Goal: Task Accomplishment & Management: Complete application form

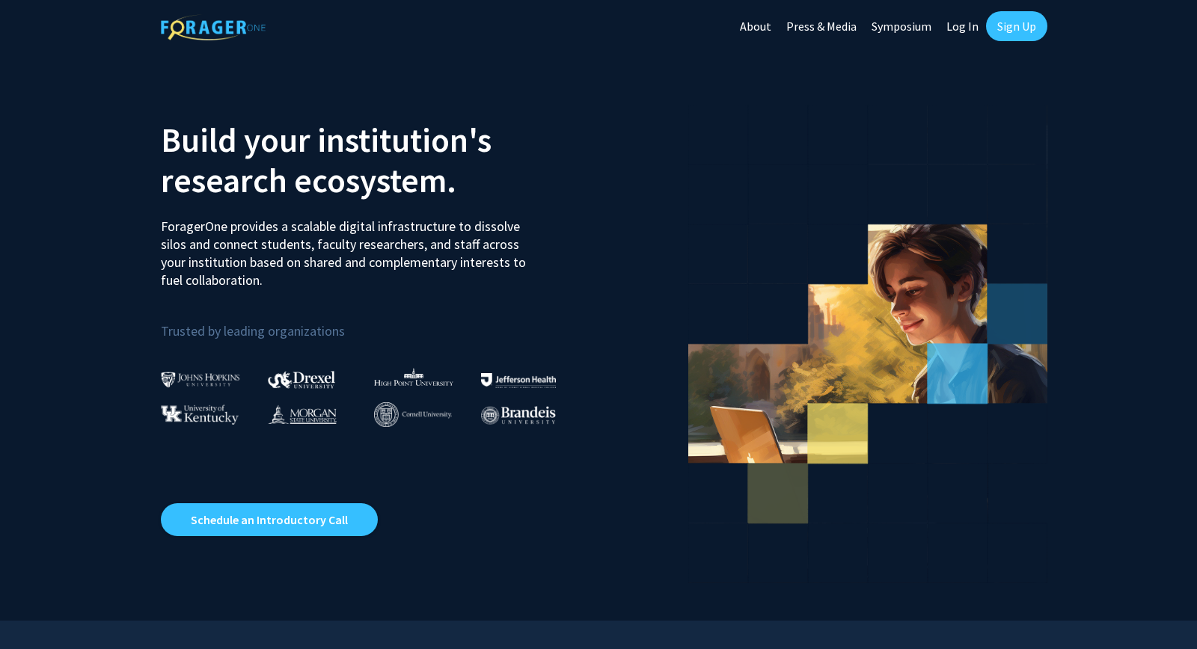
click at [1009, 27] on link "Sign Up" at bounding box center [1016, 26] width 61 height 30
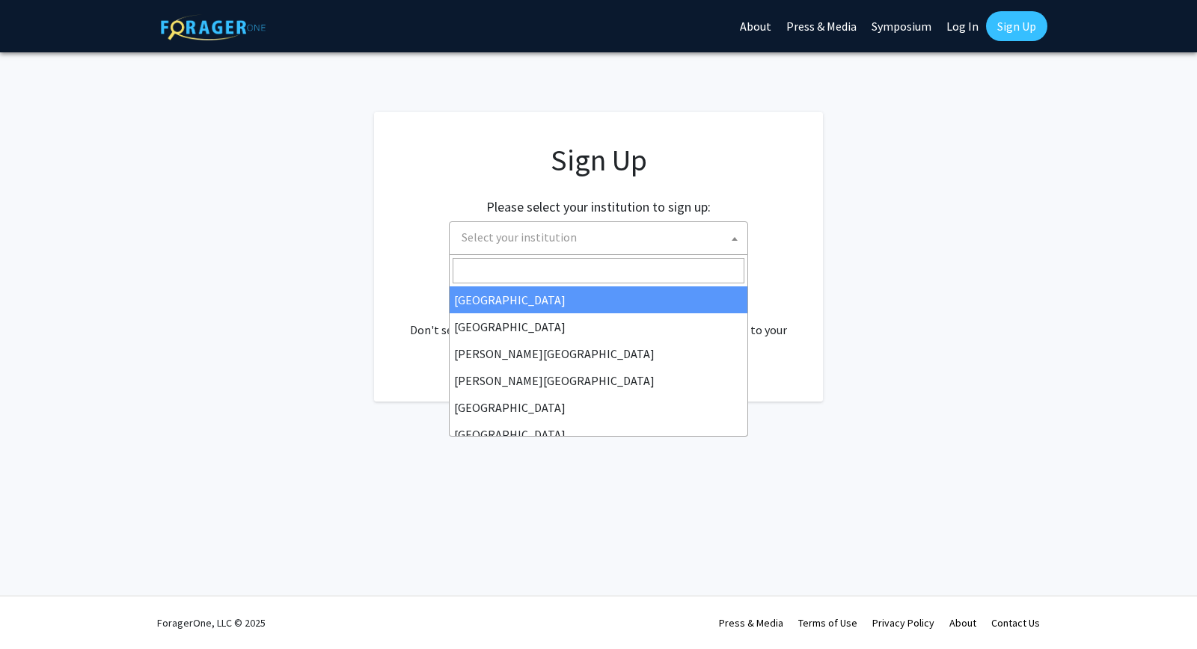
click at [675, 230] on span "Select your institution" at bounding box center [602, 237] width 292 height 31
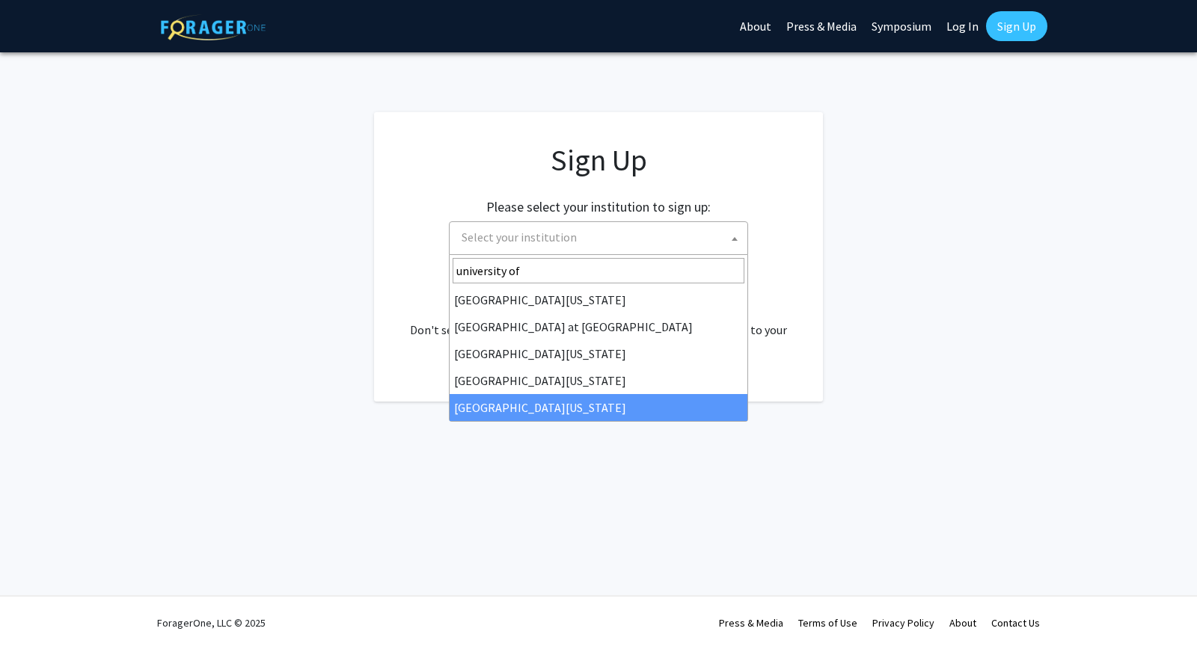
type input "university of"
click at [643, 422] on span "[GEOGRAPHIC_DATA][US_STATE] at [GEOGRAPHIC_DATA][US_STATE][US_STATE][US_STATE]" at bounding box center [598, 338] width 299 height 167
select select "33"
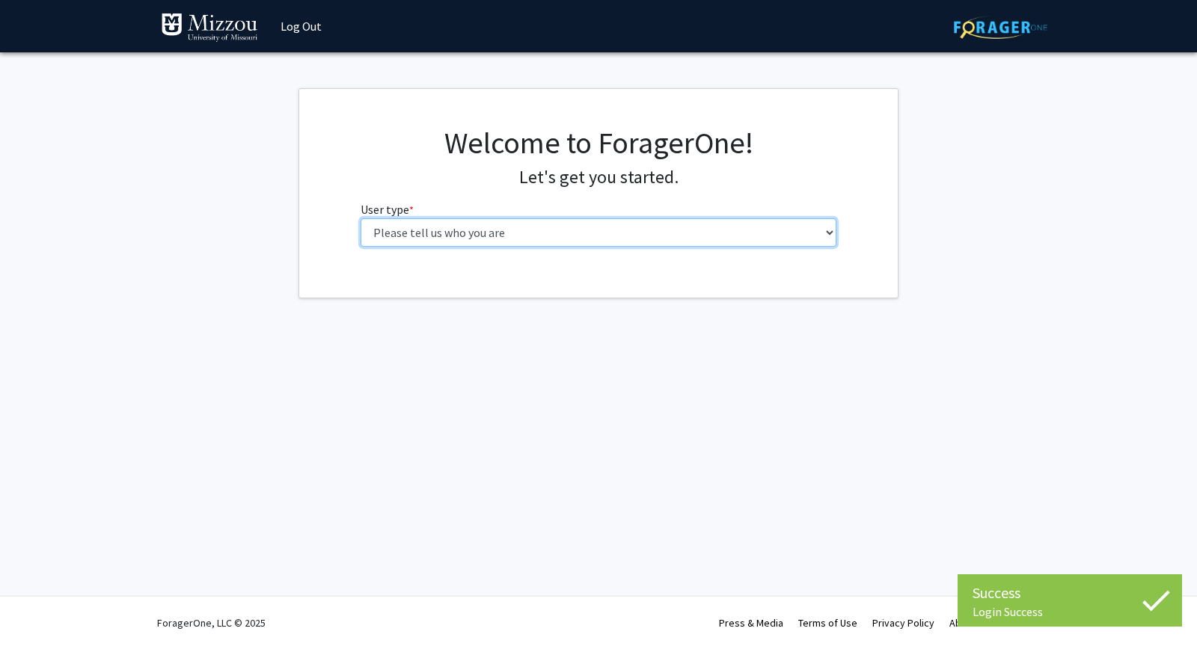
click at [361, 218] on select "Please tell us who you are Undergraduate Student Master's Student Doctoral Cand…" at bounding box center [599, 232] width 477 height 28
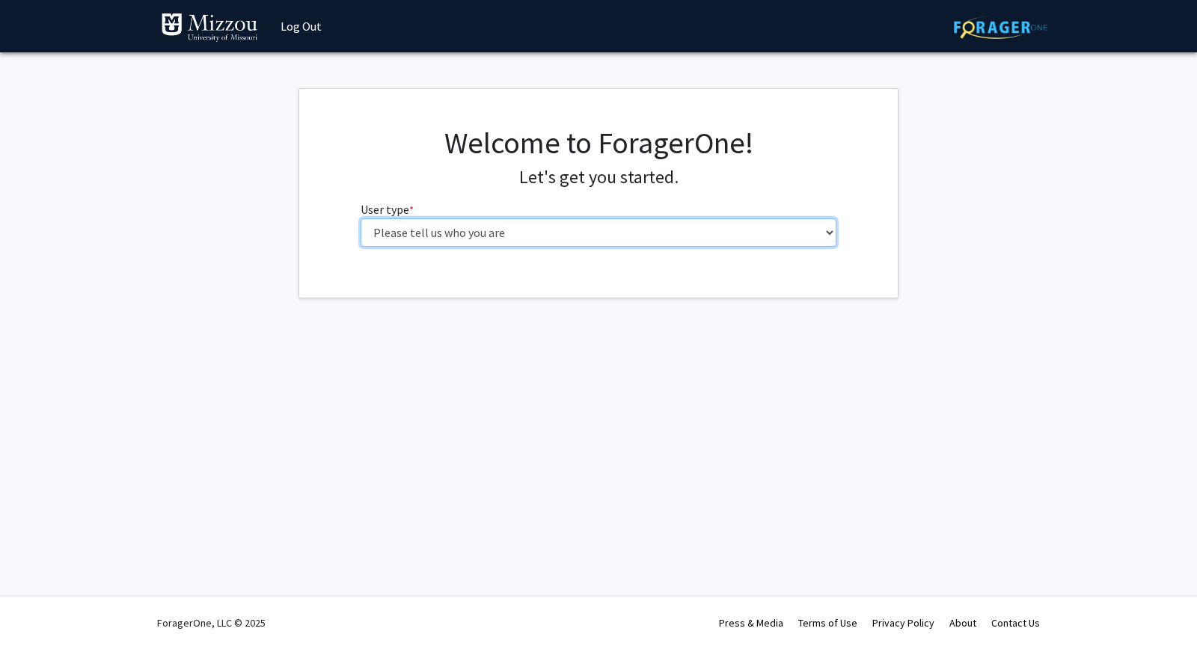
select select "1: undergrad"
click option "Undergraduate Student" at bounding box center [0, 0] width 0 height 0
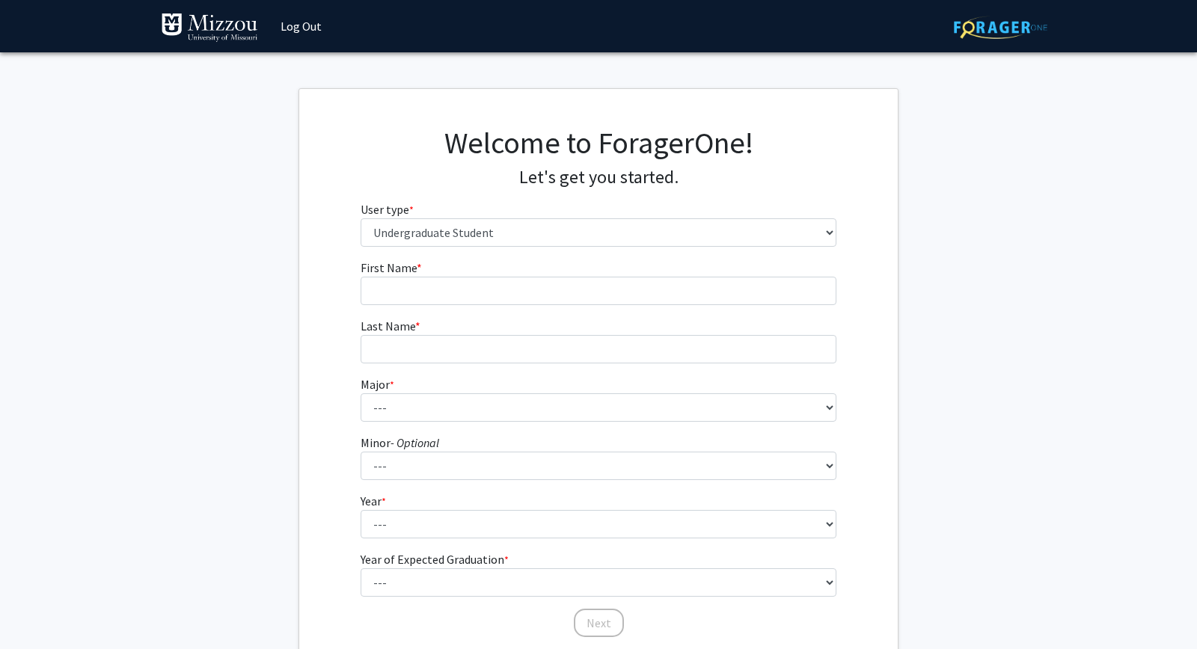
click at [724, 268] on fg-input "First Name * required" at bounding box center [599, 282] width 477 height 46
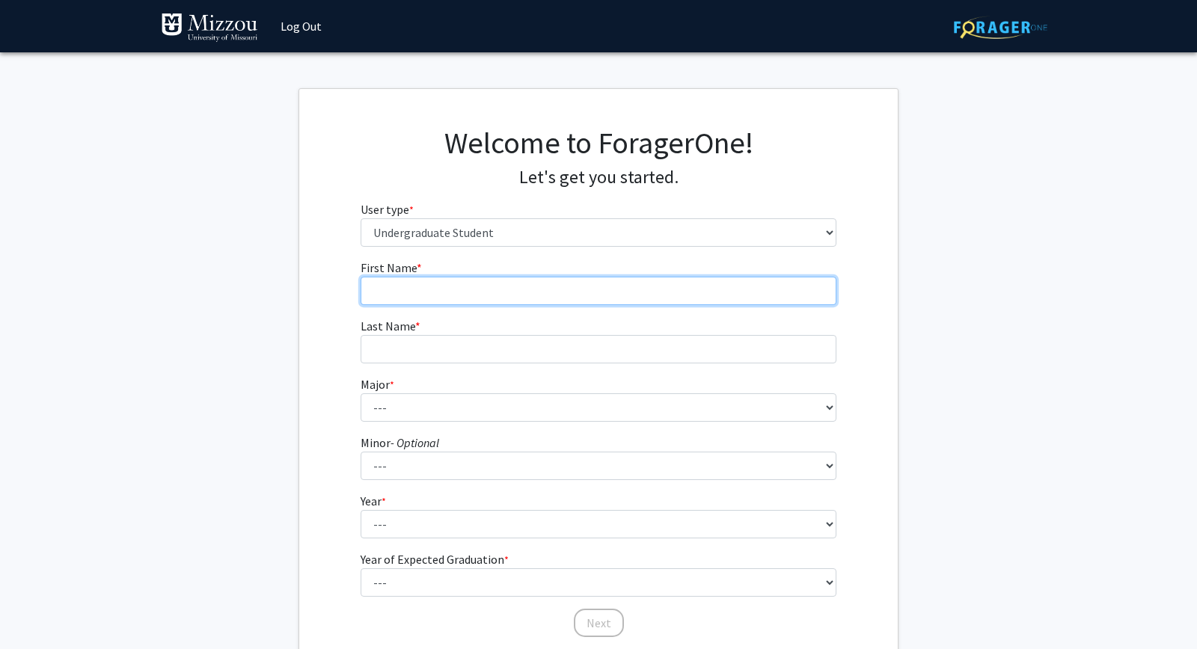
click at [727, 287] on input "First Name * required" at bounding box center [599, 291] width 477 height 28
type input "Jenaya"
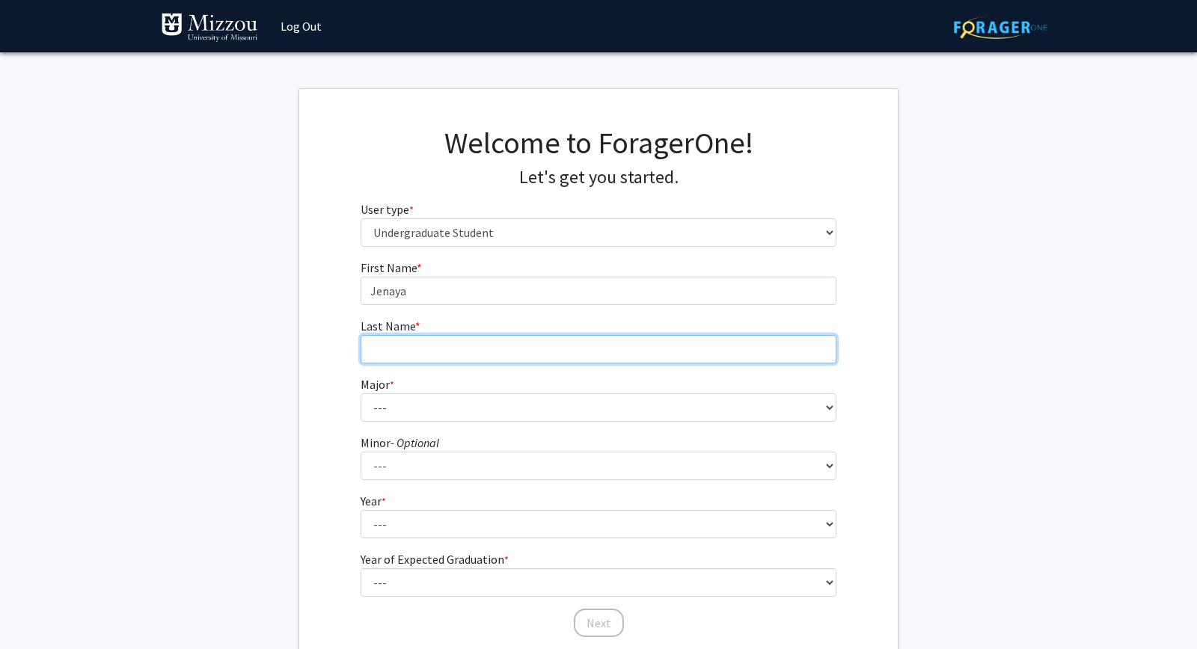
click at [768, 353] on input "Last Name * required" at bounding box center [599, 349] width 477 height 28
type input "Monroe"
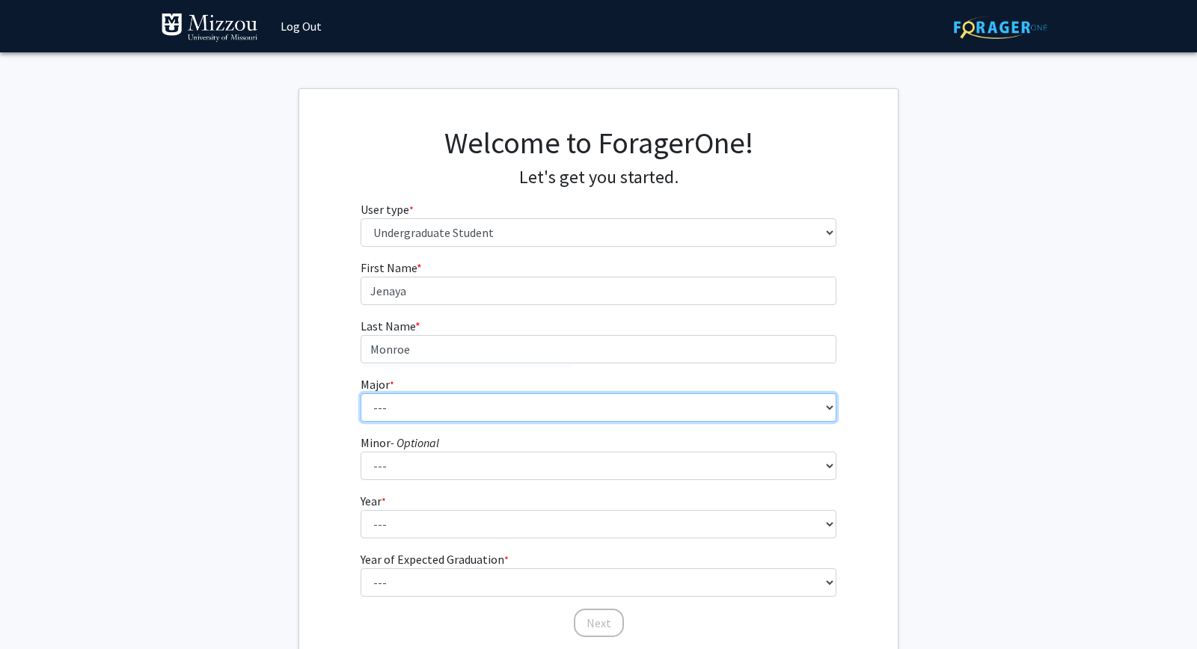
click at [361, 394] on select "--- Agribusiness Management Agricultural Education Agricultural Education: Comm…" at bounding box center [599, 408] width 477 height 28
click option "Chemistry" at bounding box center [0, 0] width 0 height 0
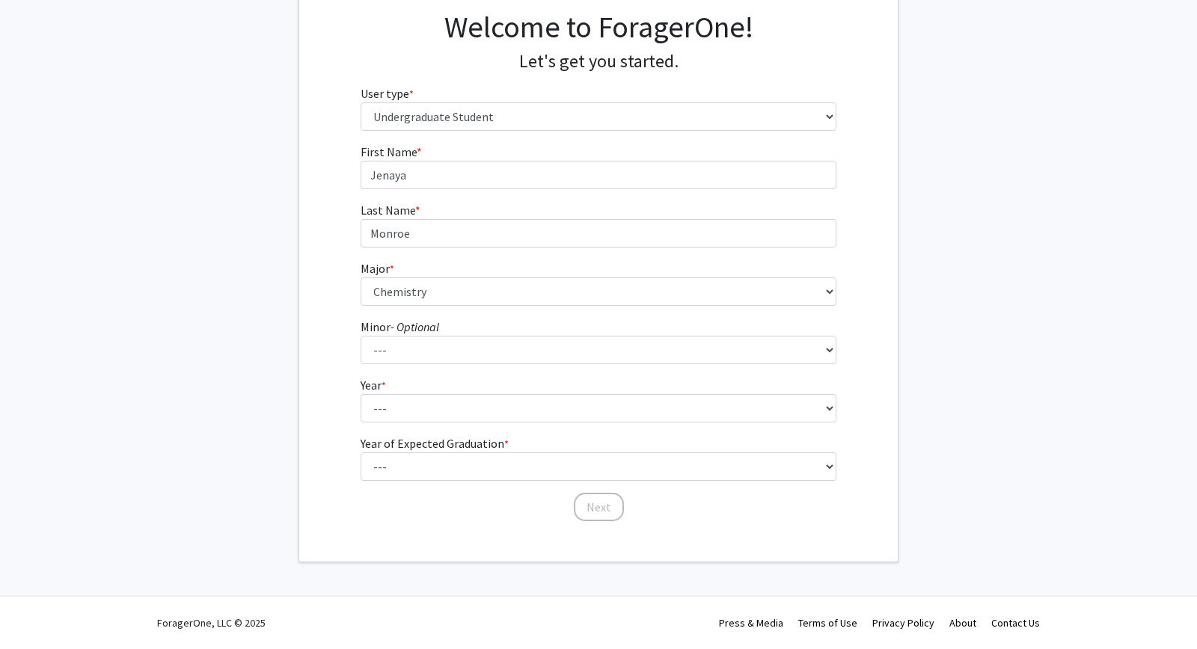
click at [614, 275] on fg-select "Major * required --- Agribusiness Management Agricultural Education Agricultura…" at bounding box center [599, 283] width 477 height 46
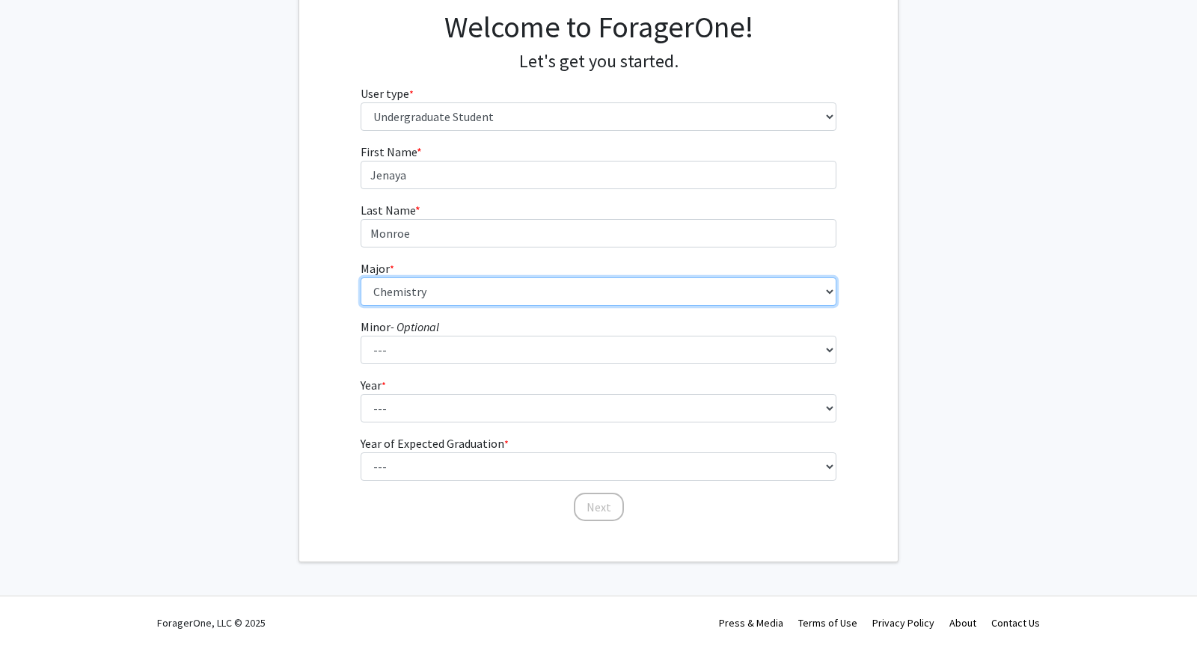
click at [361, 278] on select "--- Agribusiness Management Agricultural Education Agricultural Education: Comm…" at bounding box center [599, 292] width 477 height 28
select select "30: 2529"
click option "Computer Science" at bounding box center [0, 0] width 0 height 0
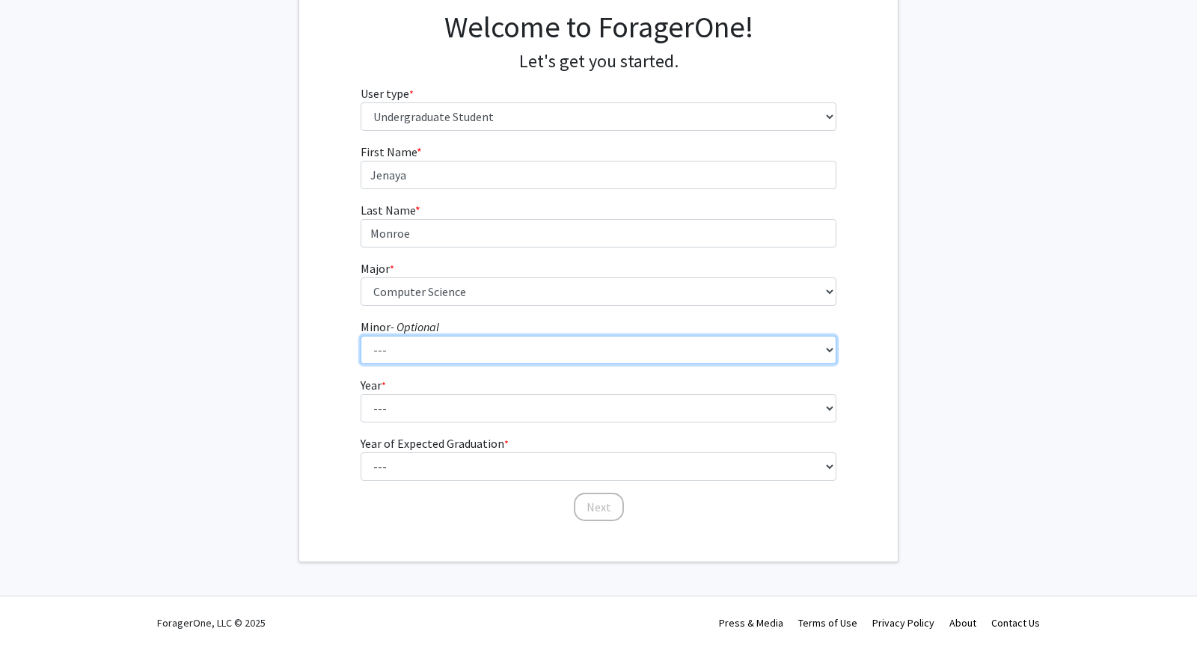
click at [361, 336] on select "--- Accountancy Aerospace Engineering Aerospace Studies Agribusiness Management…" at bounding box center [599, 350] width 477 height 28
select select "64: 2020"
click option "Mathematics" at bounding box center [0, 0] width 0 height 0
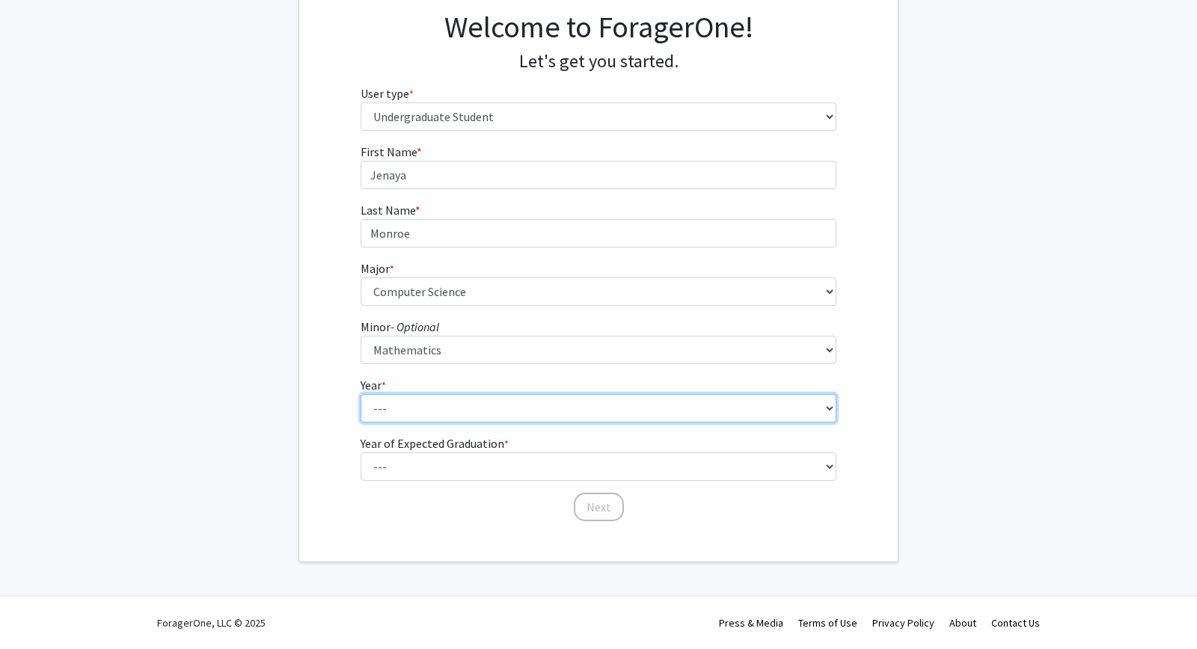
click at [361, 394] on select "--- First-year Sophomore Junior Senior Postbaccalaureate Certificate" at bounding box center [599, 408] width 477 height 28
select select "3: junior"
click option "Junior" at bounding box center [0, 0] width 0 height 0
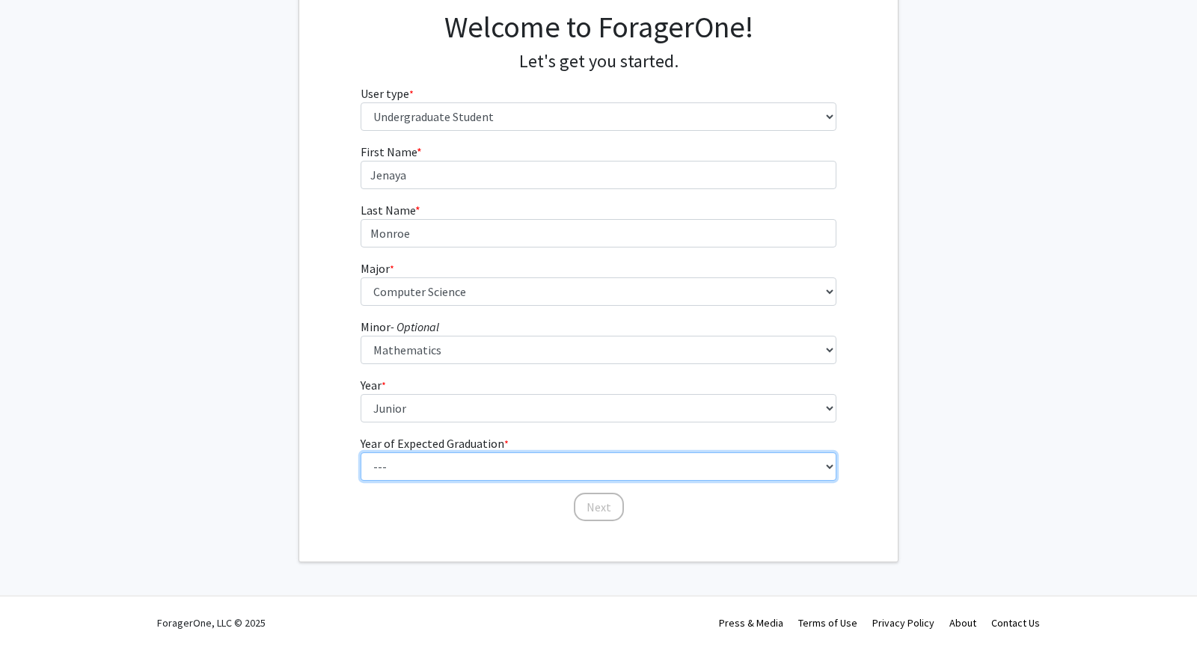
click at [361, 453] on select "--- 2025 2026 2027 2028 2029 2030 2031 2032 2033 2034" at bounding box center [599, 467] width 477 height 28
select select "3: 2027"
click option "2027" at bounding box center [0, 0] width 0 height 0
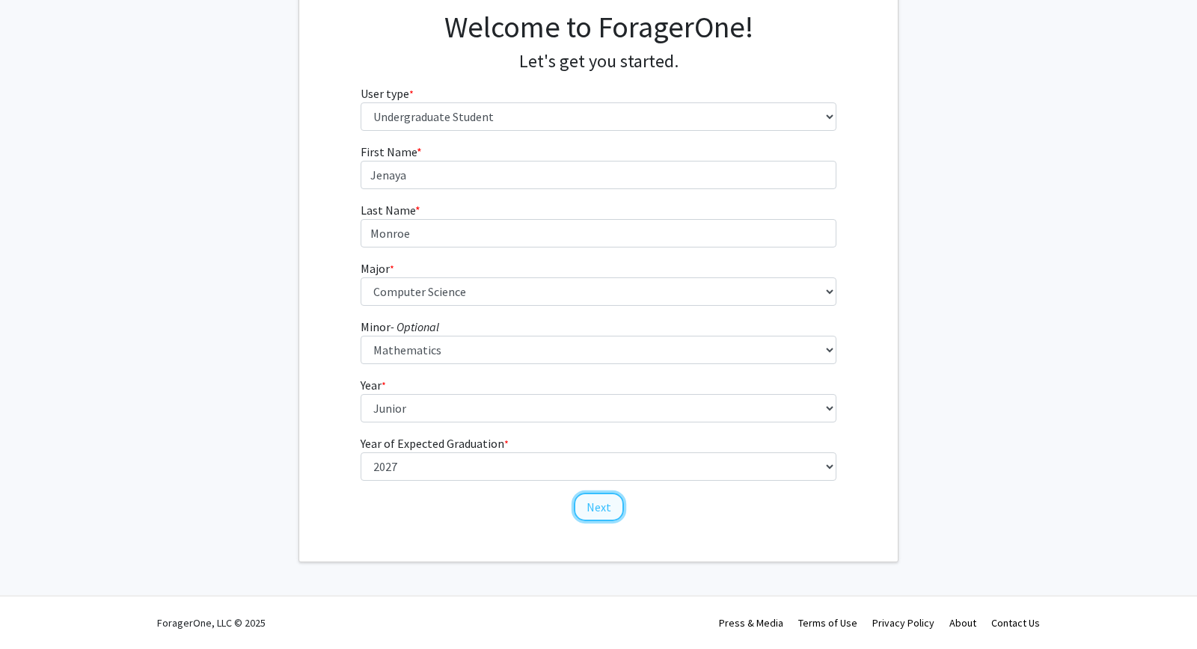
click at [601, 509] on button "Next" at bounding box center [599, 507] width 50 height 28
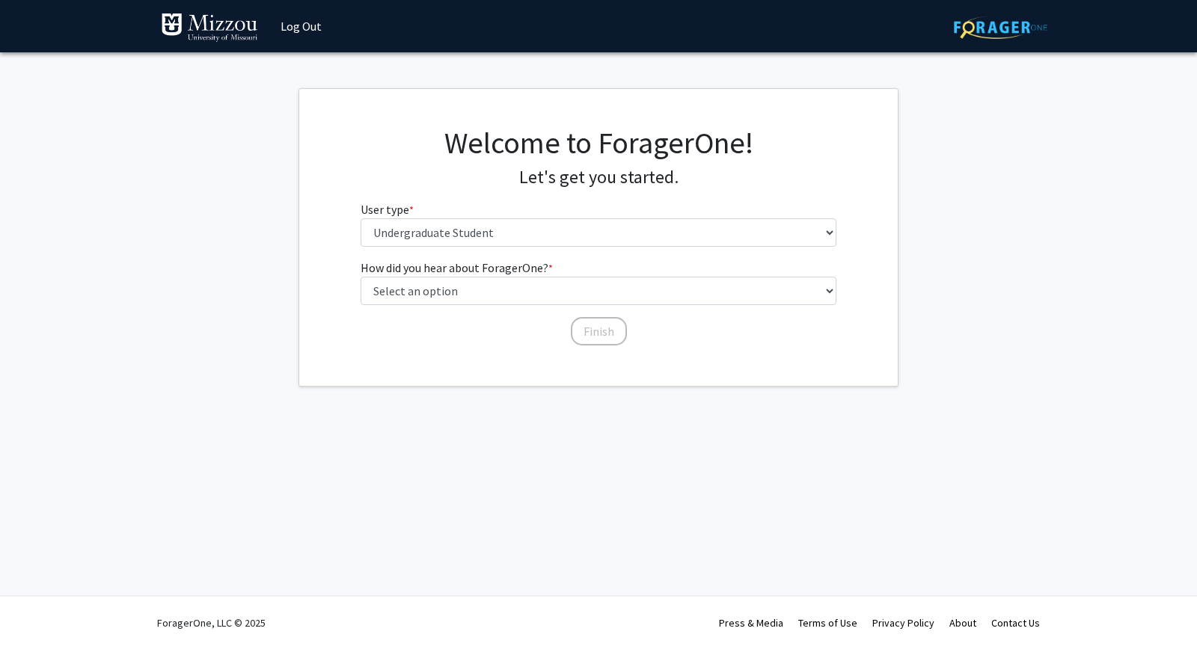
scroll to position [0, 0]
click at [606, 310] on div "How did you hear about ForagerOne? * required Select an option Peer/student rec…" at bounding box center [599, 295] width 477 height 73
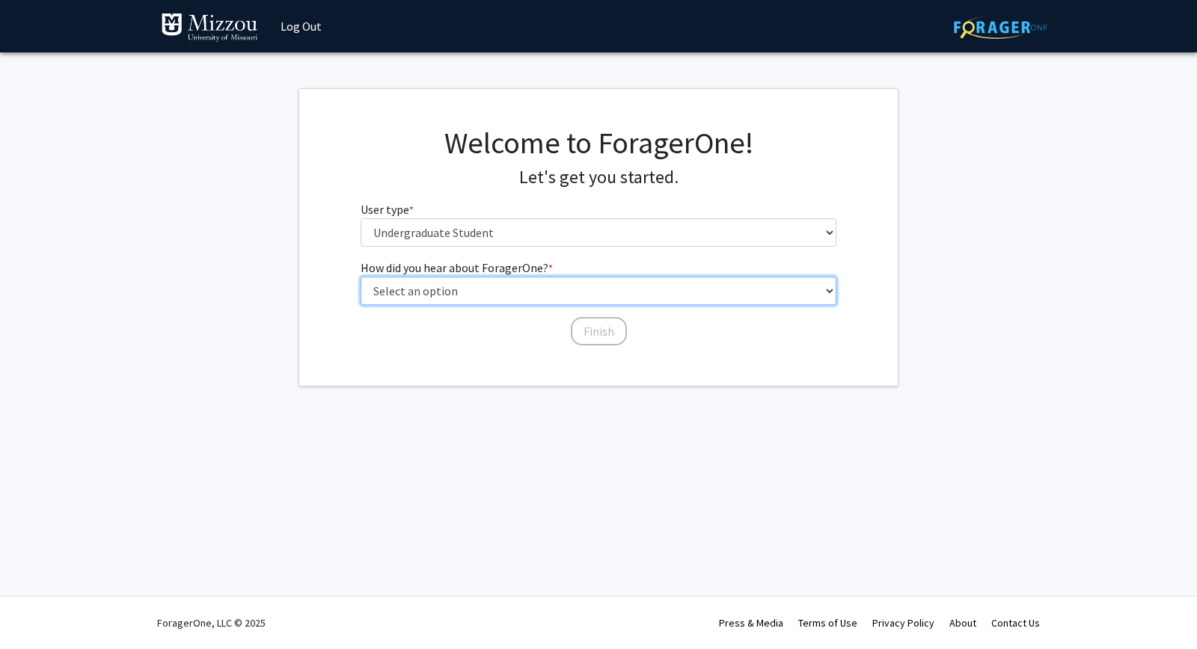
click at [361, 277] on select "Select an option Peer/student recommendation Faculty/staff recommendation Unive…" at bounding box center [599, 291] width 477 height 28
select select "2: faculty_recommendation"
click option "Faculty/staff recommendation" at bounding box center [0, 0] width 0 height 0
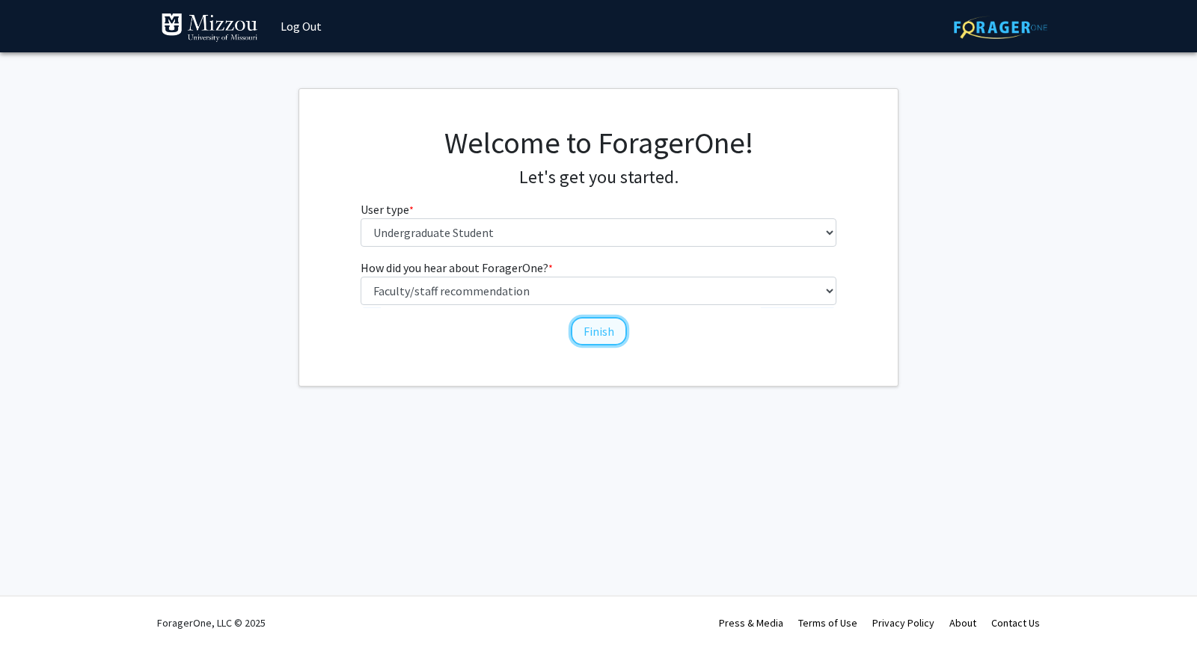
click at [605, 339] on button "Finish" at bounding box center [599, 331] width 56 height 28
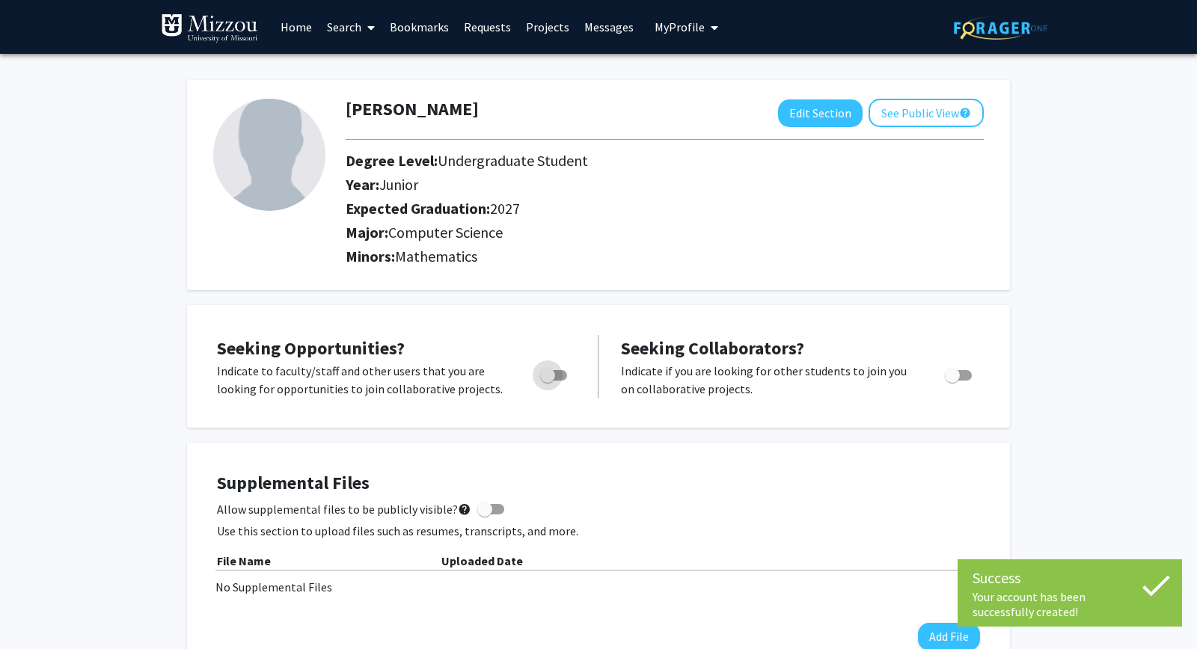
click at [545, 377] on span "Toggle" at bounding box center [547, 375] width 15 height 15
click at [547, 381] on input "Are you actively seeking opportunities?" at bounding box center [547, 381] width 1 height 1
checkbox input "true"
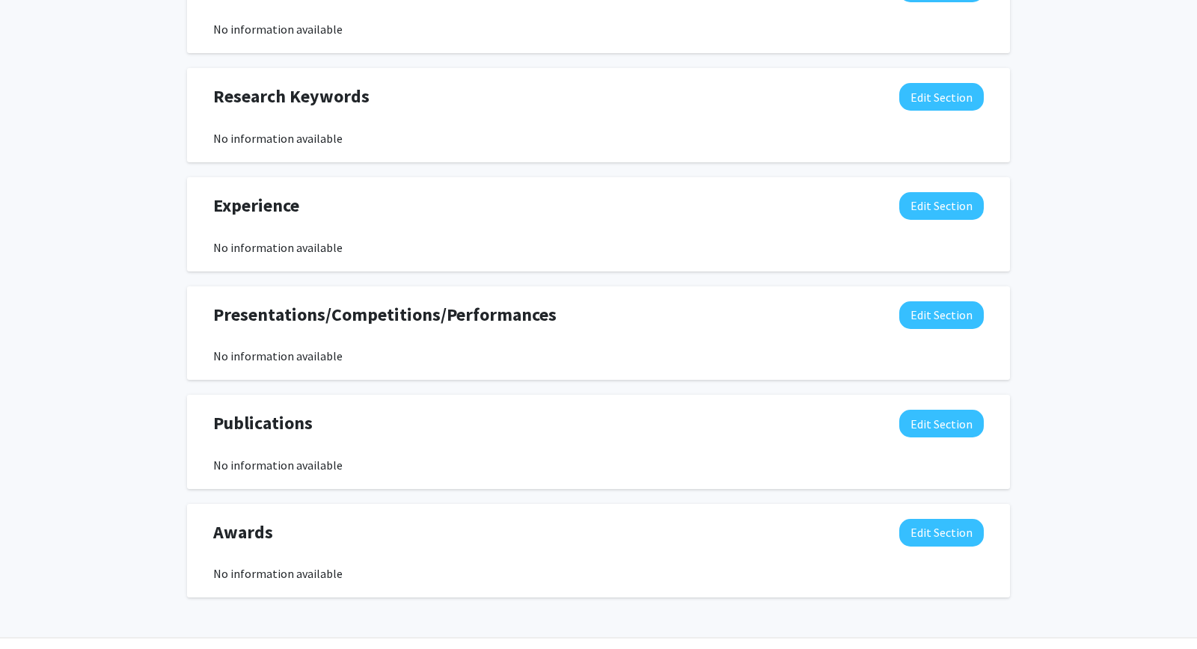
scroll to position [779, 0]
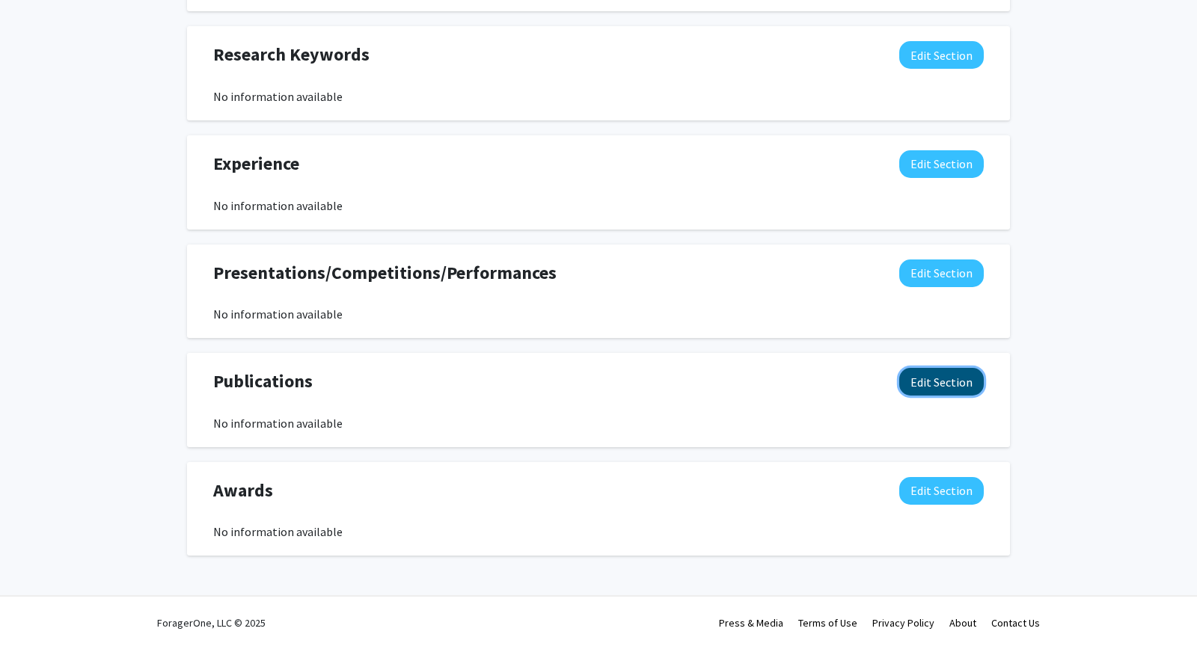
click at [959, 375] on button "Edit Section" at bounding box center [941, 382] width 85 height 28
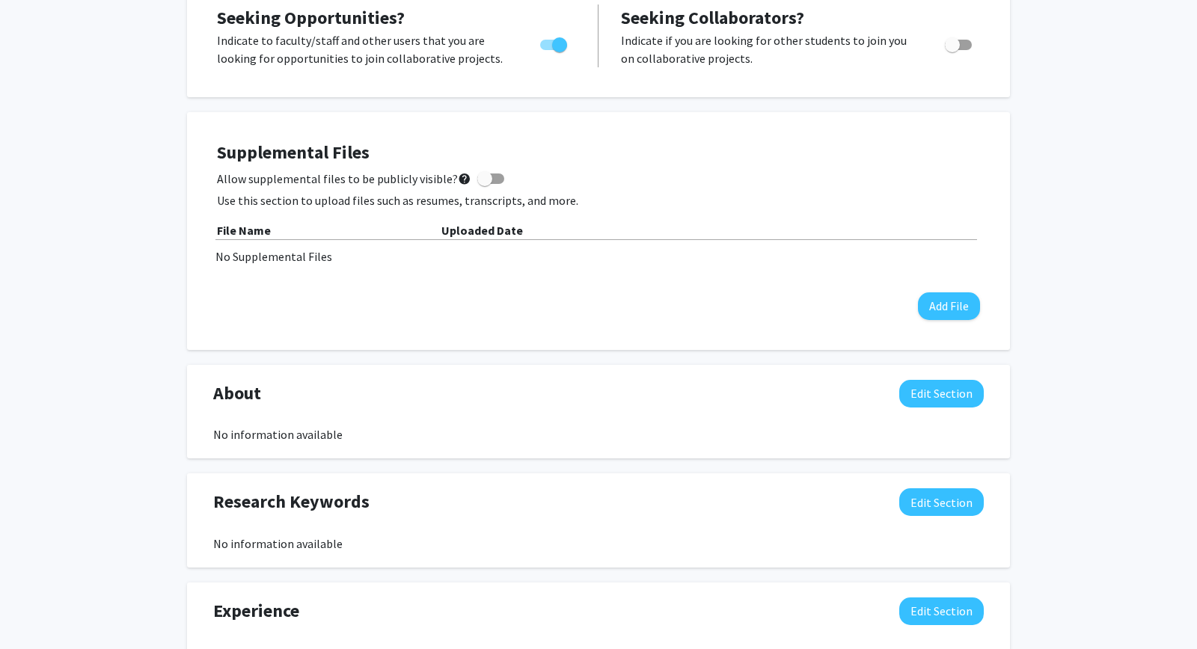
scroll to position [371, 0]
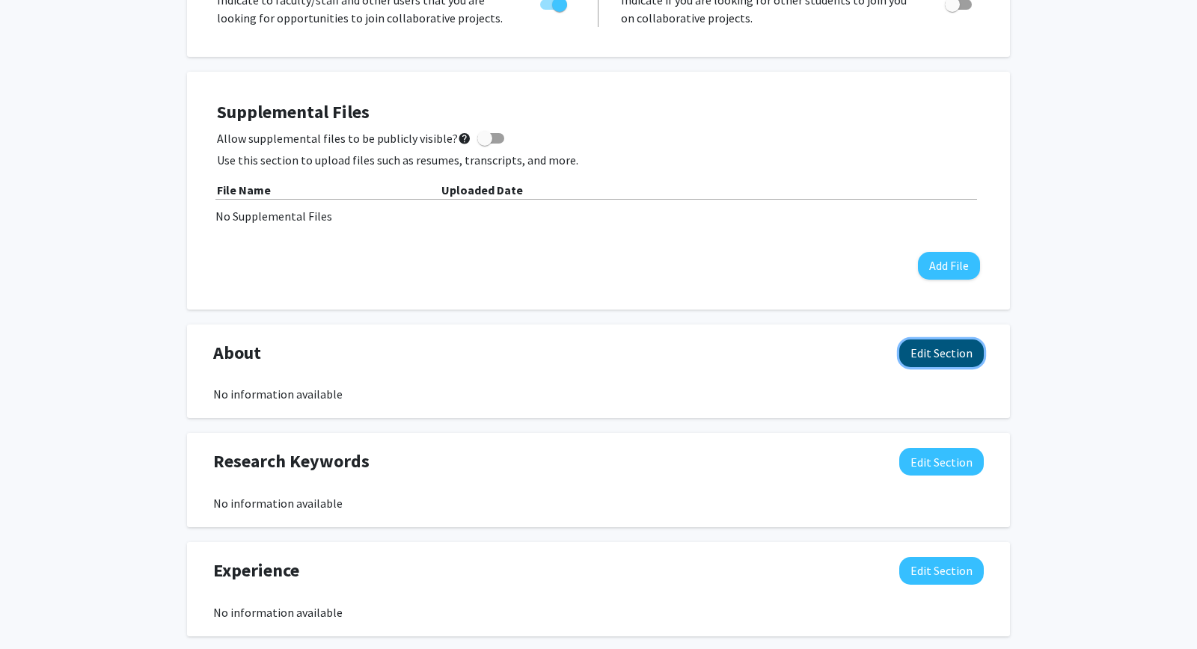
click at [944, 354] on button "Edit Section" at bounding box center [941, 354] width 85 height 28
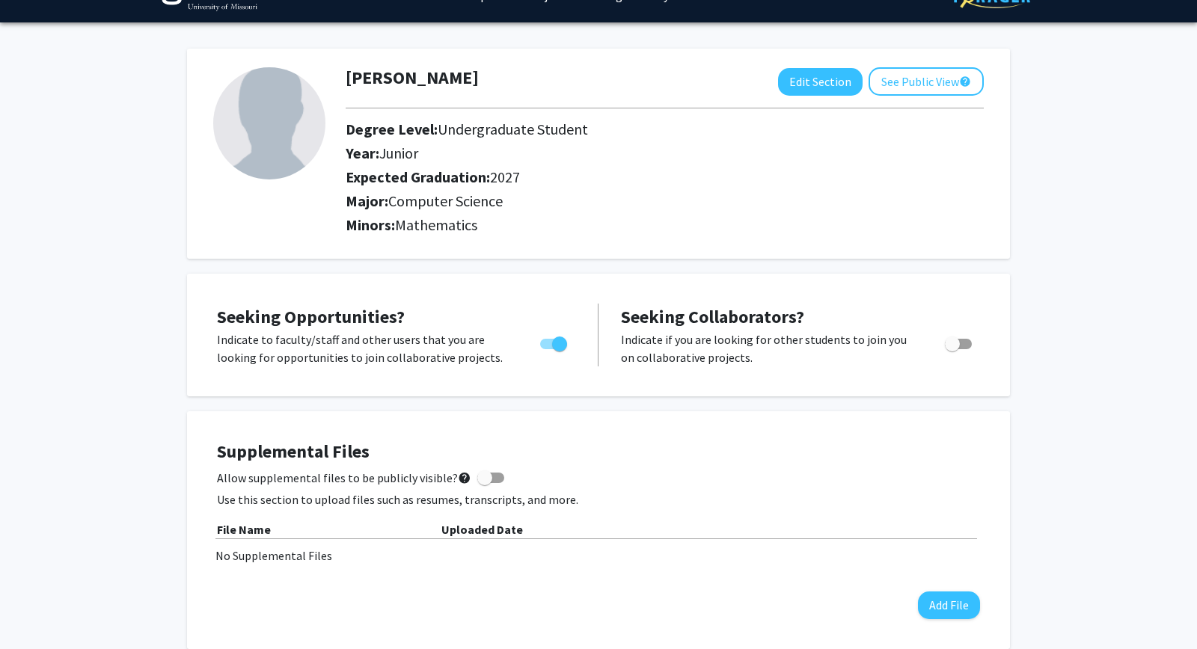
scroll to position [0, 0]
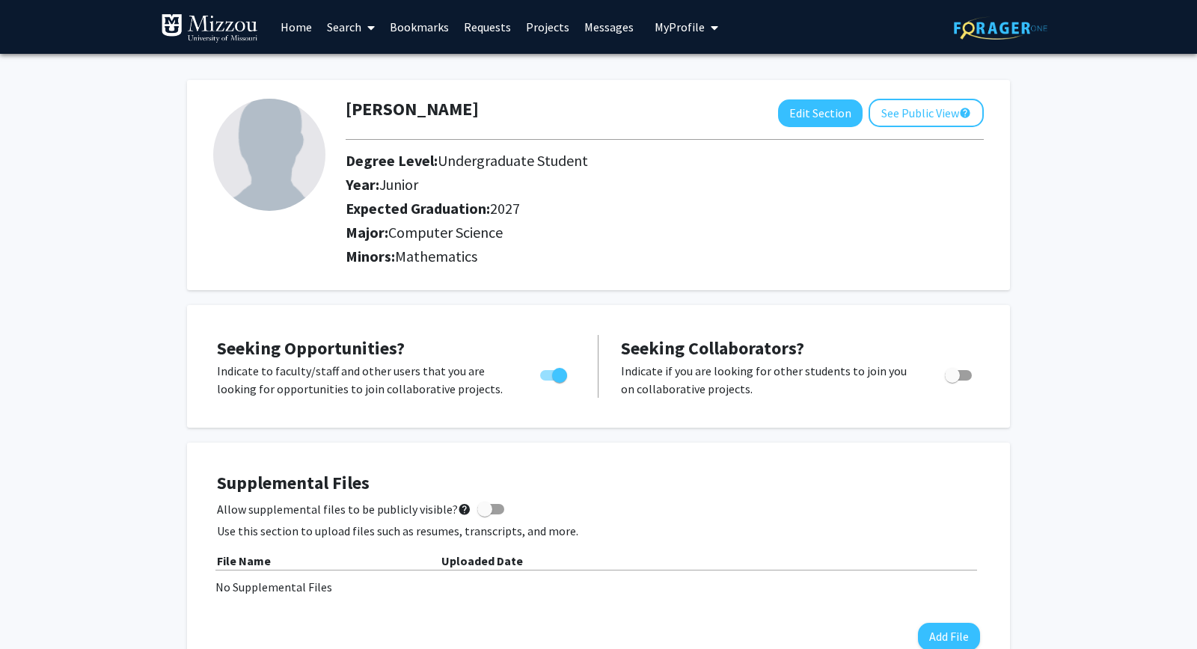
click at [308, 23] on link "Home" at bounding box center [296, 27] width 46 height 52
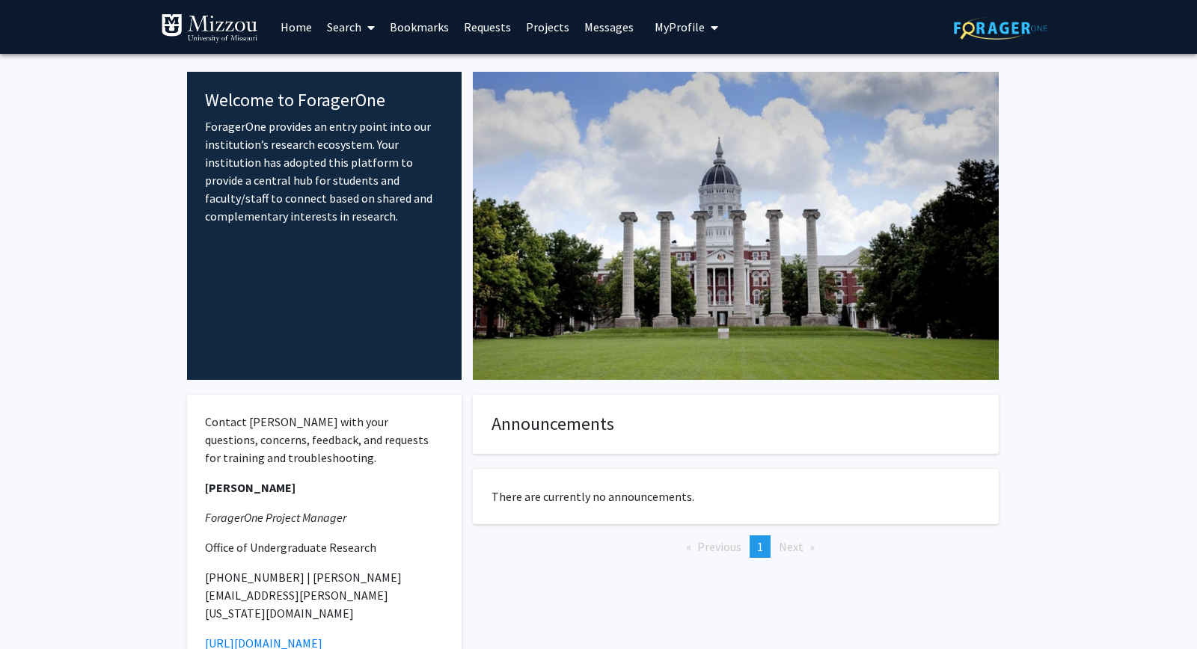
click at [545, 31] on link "Projects" at bounding box center [548, 27] width 58 height 52
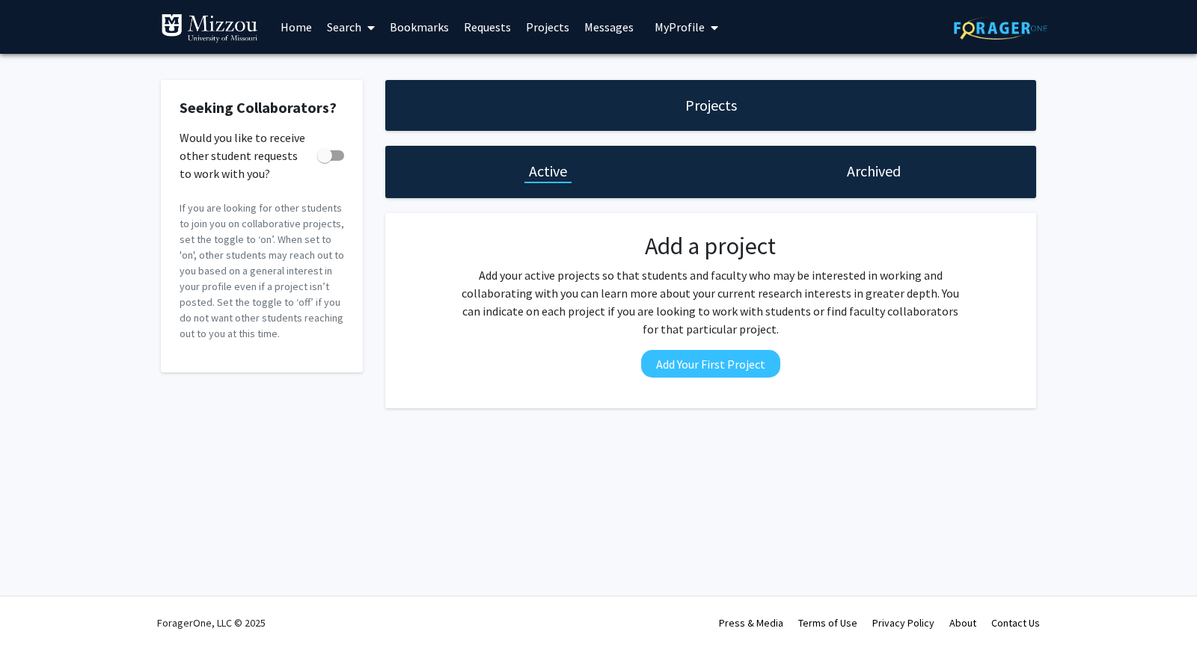
click at [853, 175] on h1 "Archived" at bounding box center [874, 171] width 54 height 21
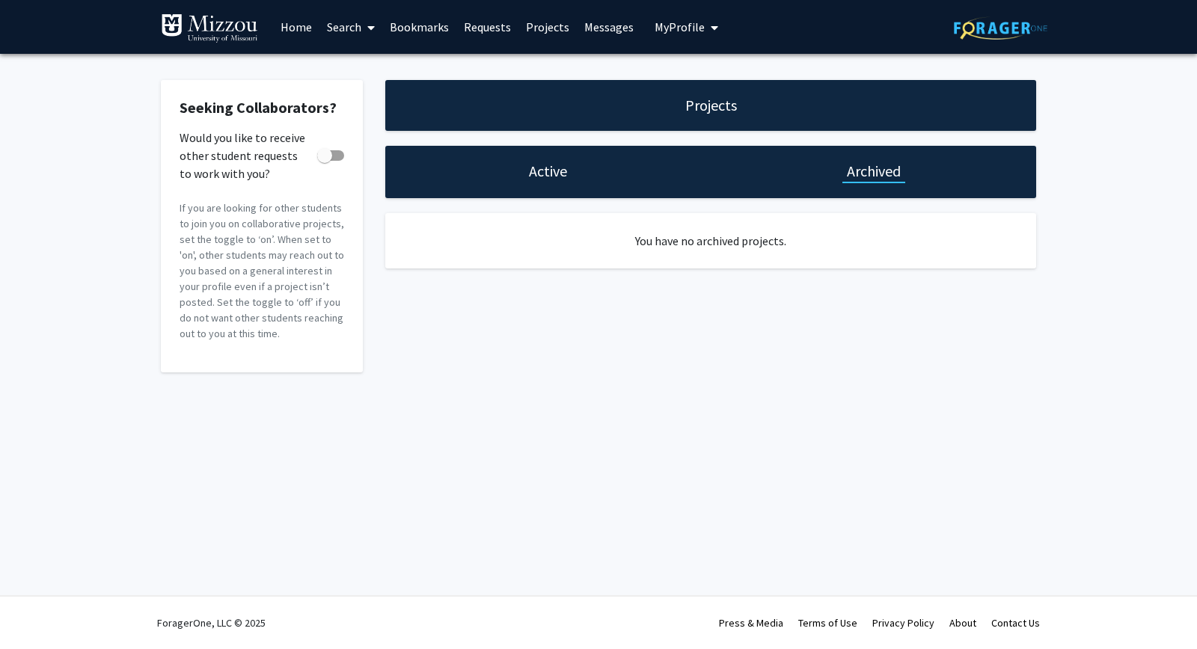
click at [501, 164] on div "Active" at bounding box center [547, 172] width 325 height 52
click at [537, 171] on h1 "Active" at bounding box center [548, 171] width 38 height 21
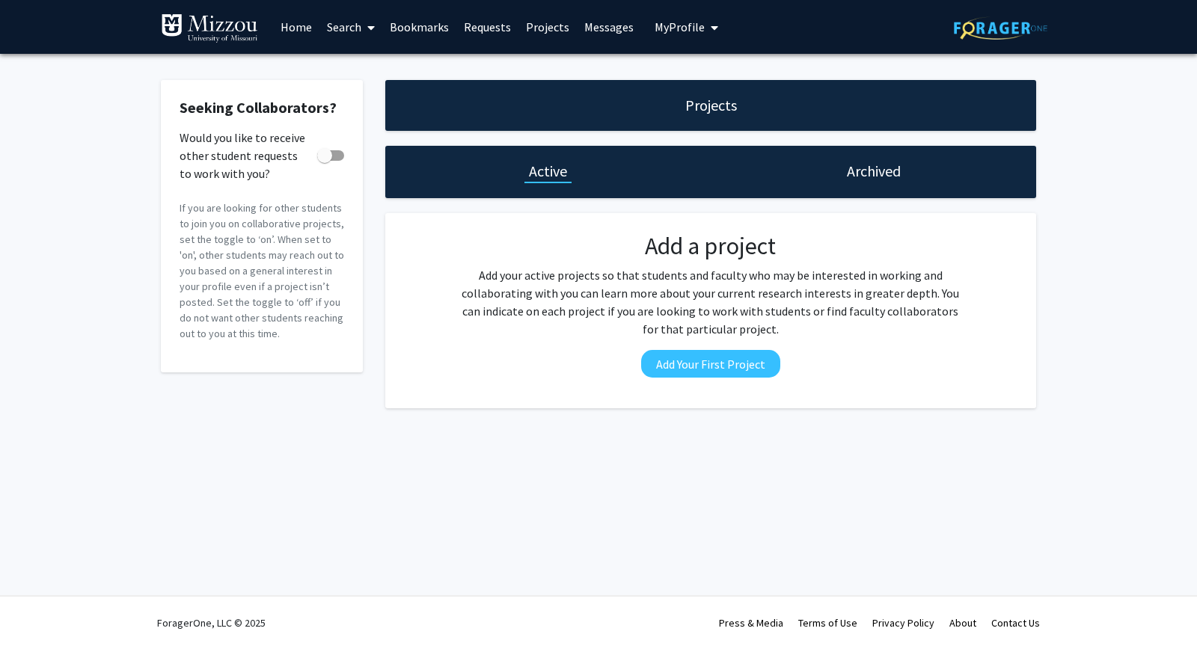
click at [609, 25] on link "Messages" at bounding box center [609, 27] width 64 height 52
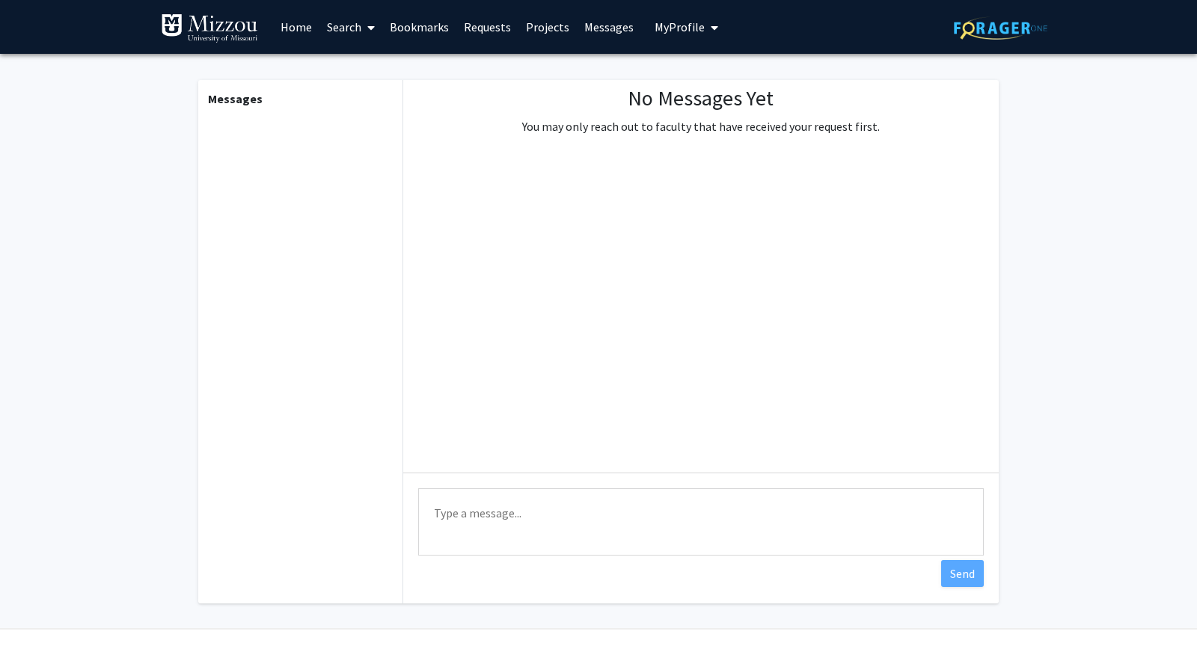
click at [525, 27] on link "Projects" at bounding box center [548, 27] width 58 height 52
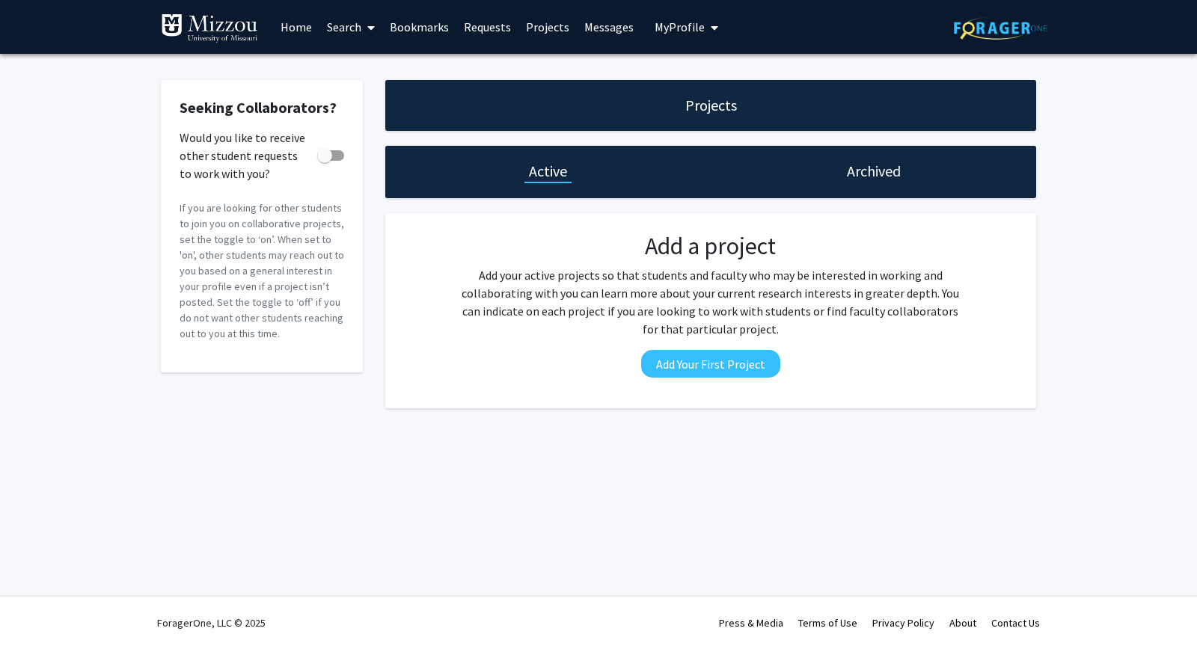
click at [472, 22] on link "Requests" at bounding box center [487, 27] width 62 height 52
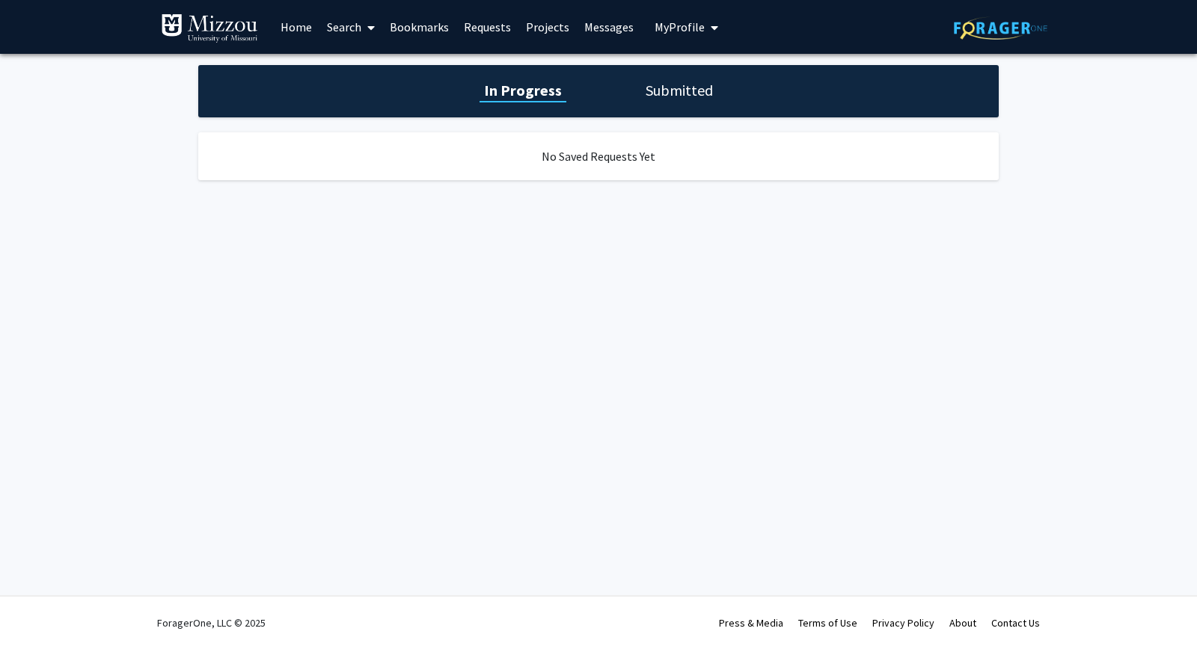
click at [418, 28] on link "Bookmarks" at bounding box center [419, 27] width 74 height 52
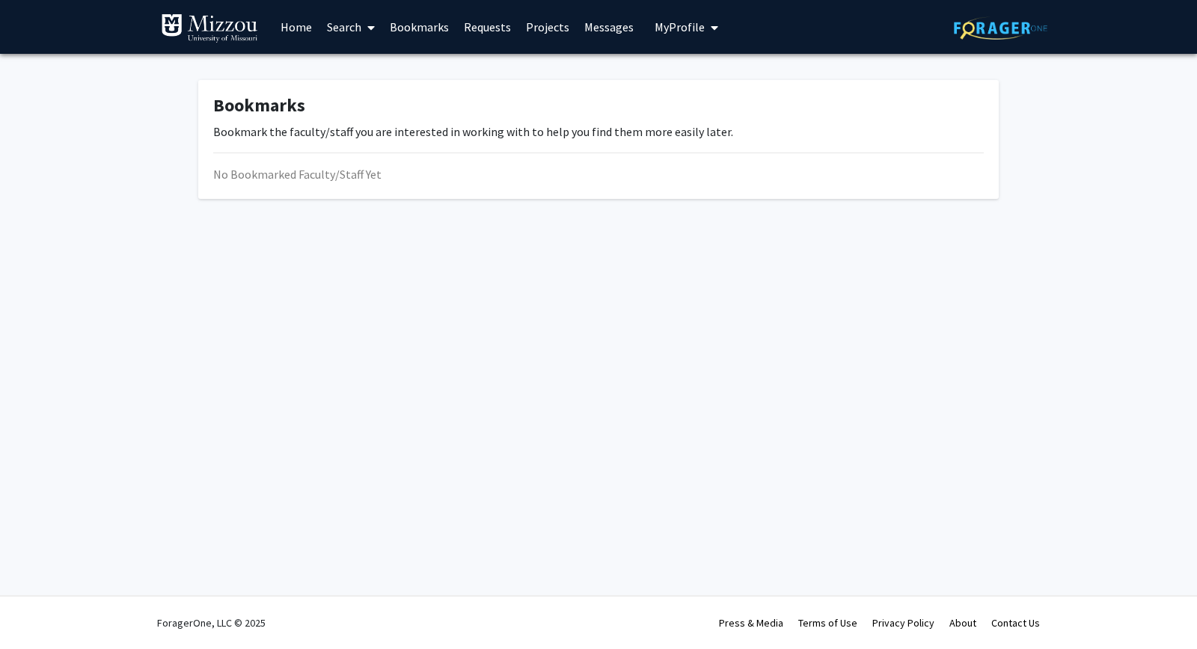
click at [337, 28] on link "Search" at bounding box center [351, 27] width 63 height 52
click at [379, 61] on span "Faculty/Staff" at bounding box center [375, 69] width 110 height 30
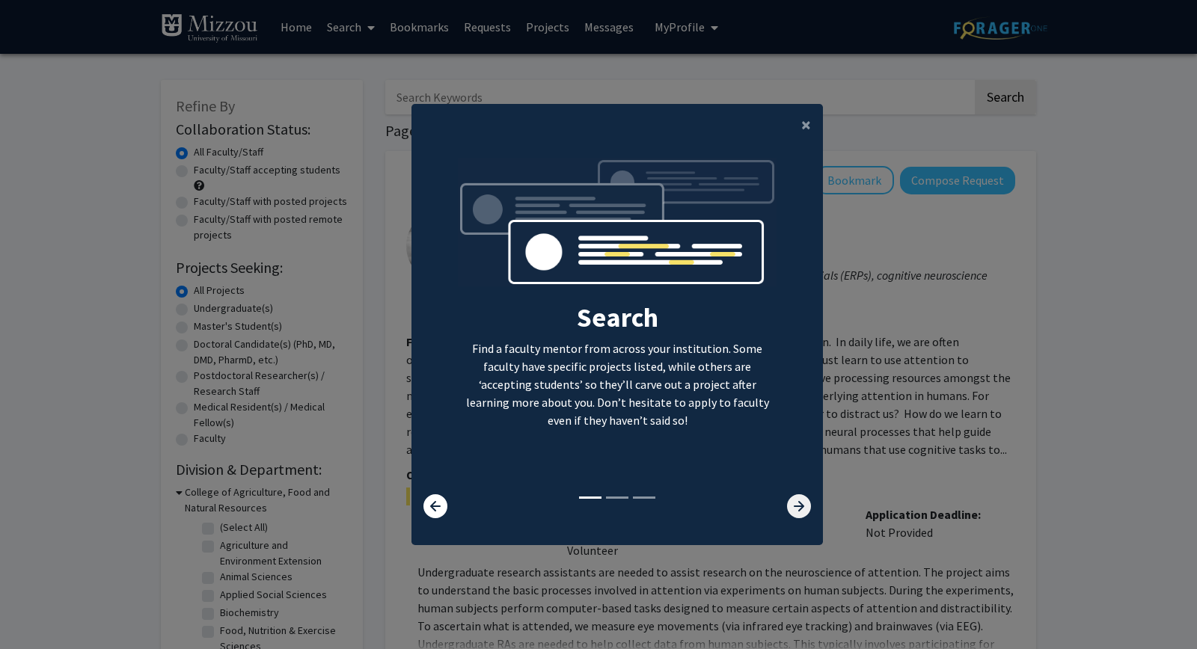
click at [790, 504] on icon at bounding box center [799, 507] width 24 height 24
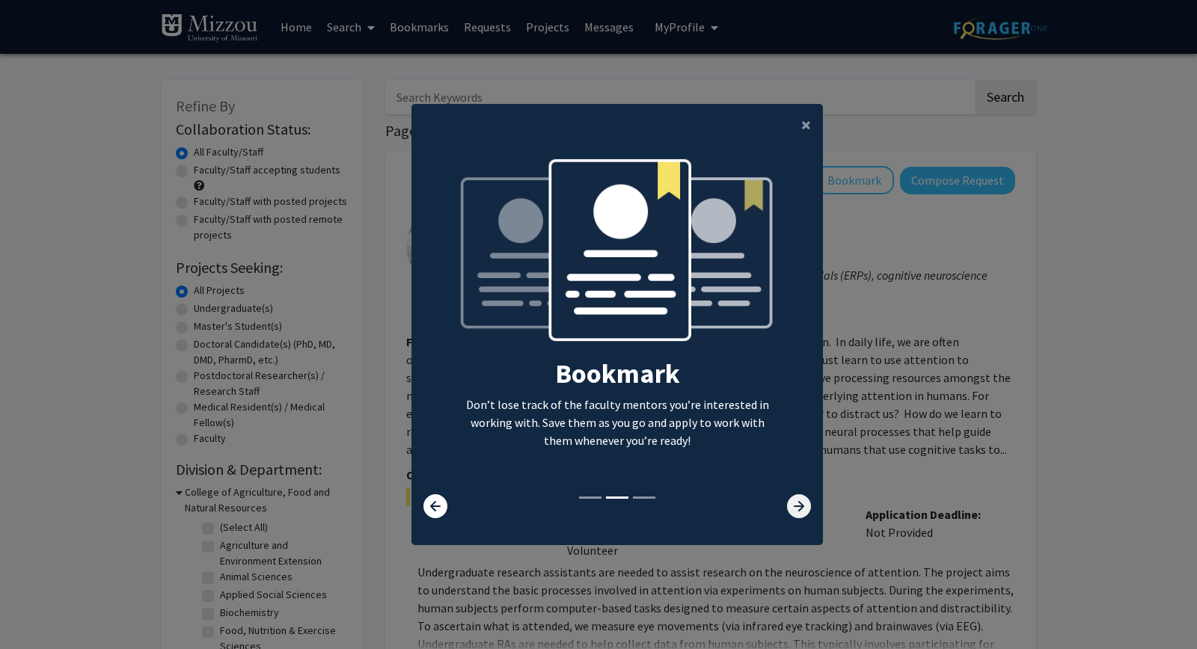
click at [790, 504] on icon at bounding box center [799, 507] width 24 height 24
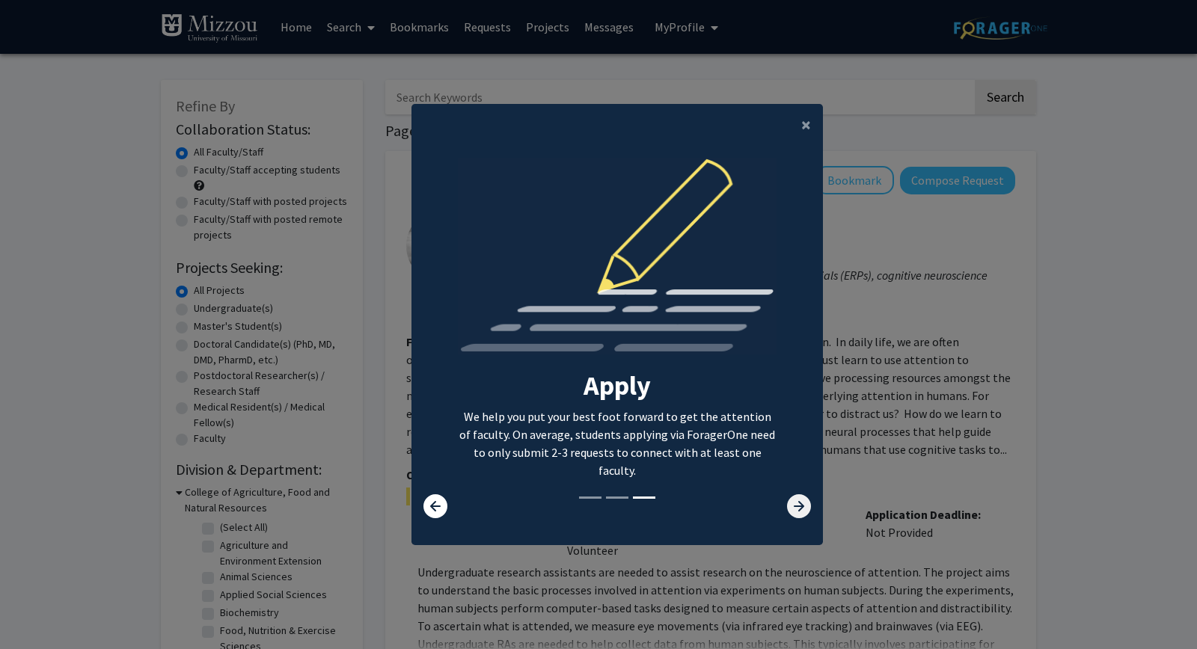
click at [790, 504] on icon at bounding box center [799, 507] width 24 height 24
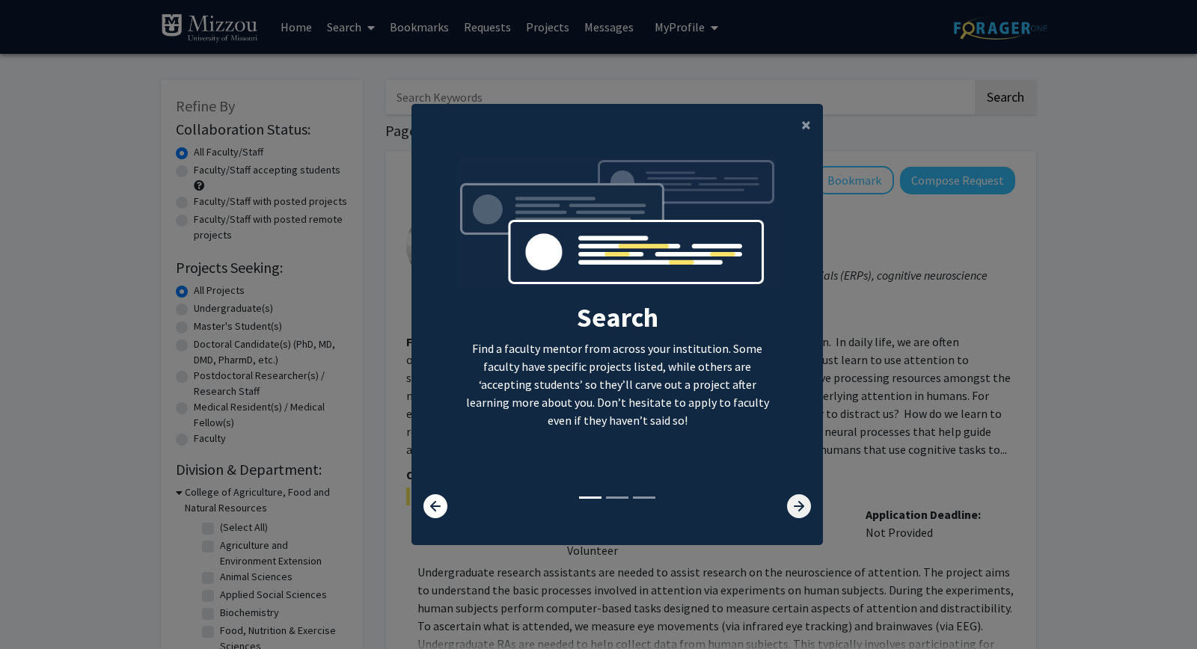
click at [790, 504] on icon at bounding box center [799, 507] width 24 height 24
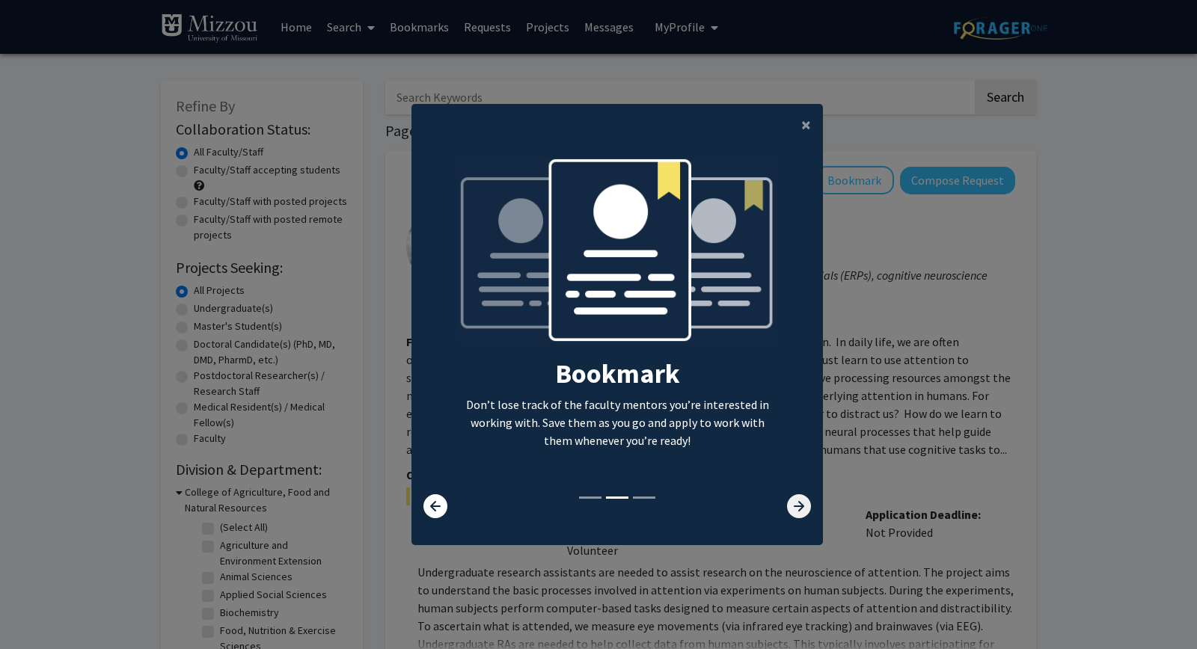
click at [790, 504] on icon at bounding box center [799, 507] width 24 height 24
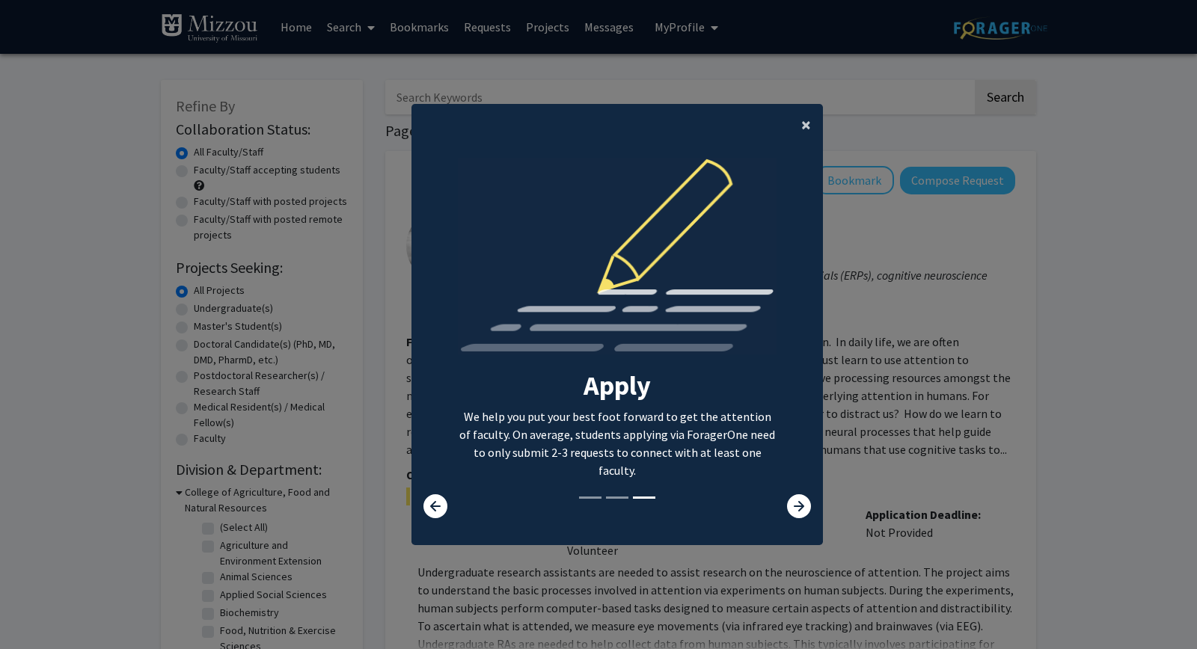
click at [807, 132] on span "×" at bounding box center [806, 124] width 10 height 23
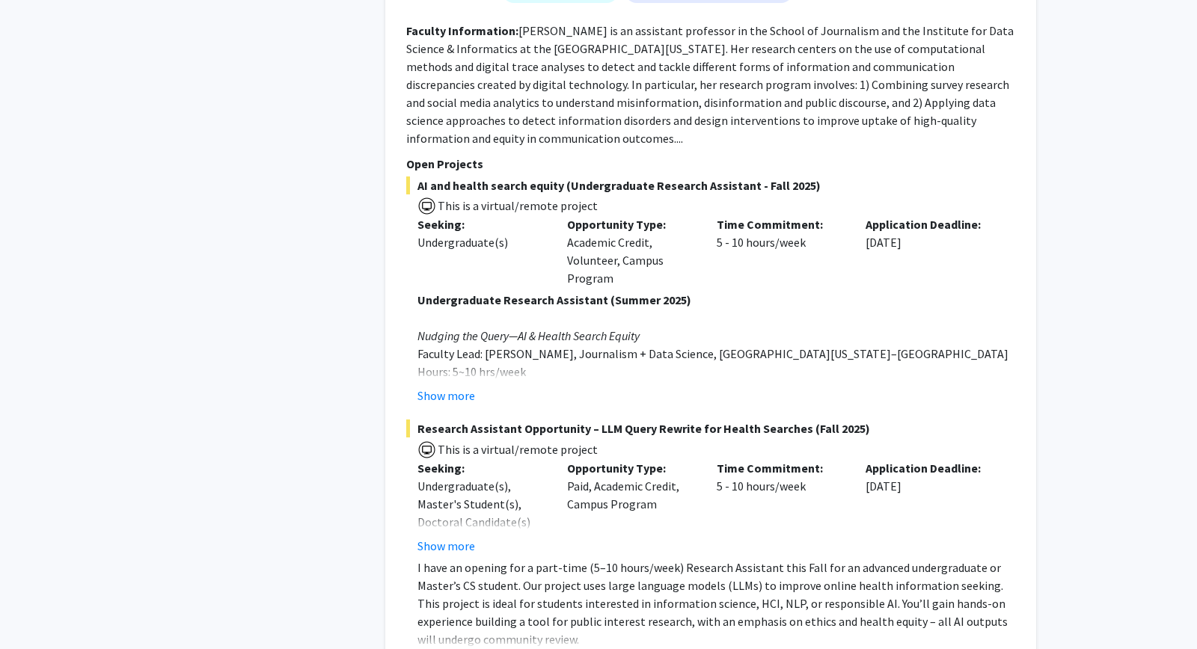
scroll to position [6420, 0]
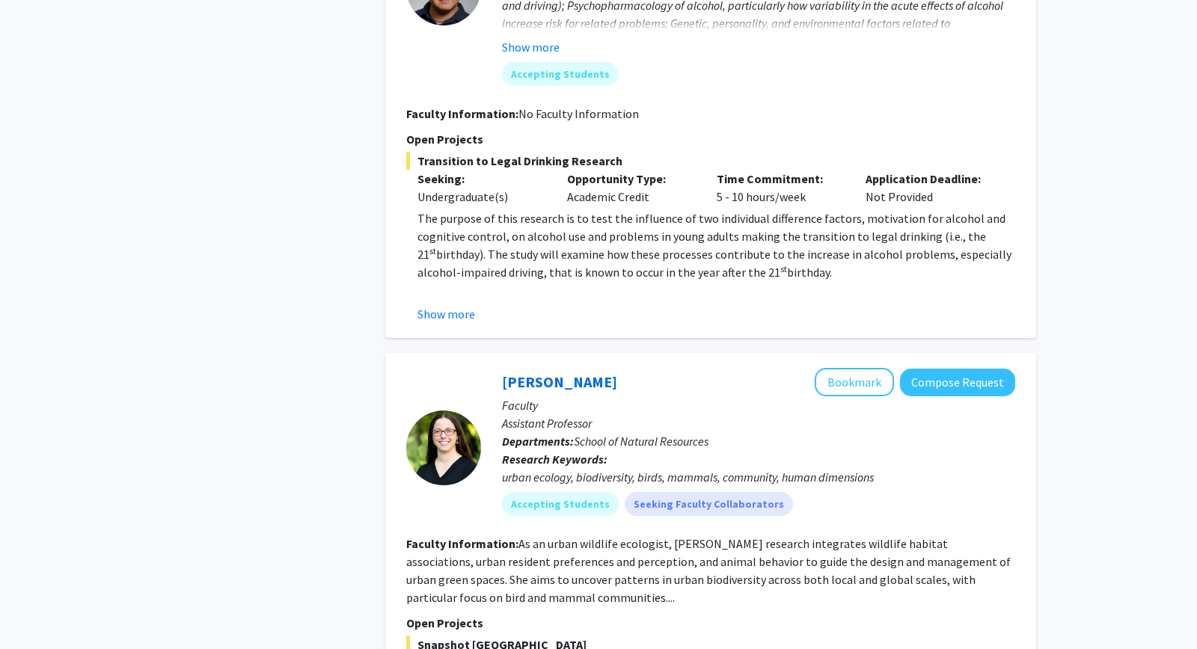
scroll to position [1975, 0]
